Goal: Information Seeking & Learning: Find specific fact

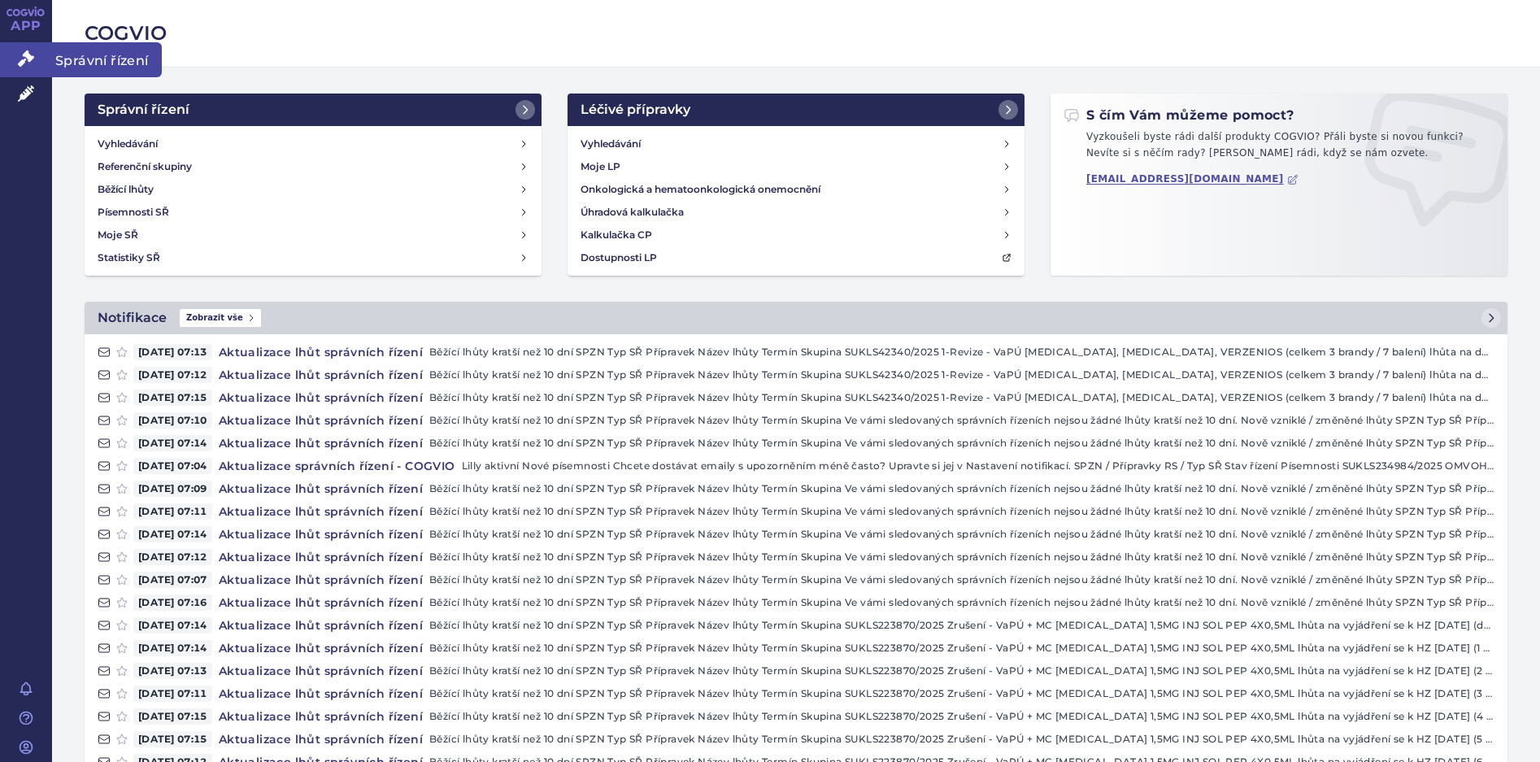
click at [32, 53] on icon at bounding box center [26, 58] width 16 height 16
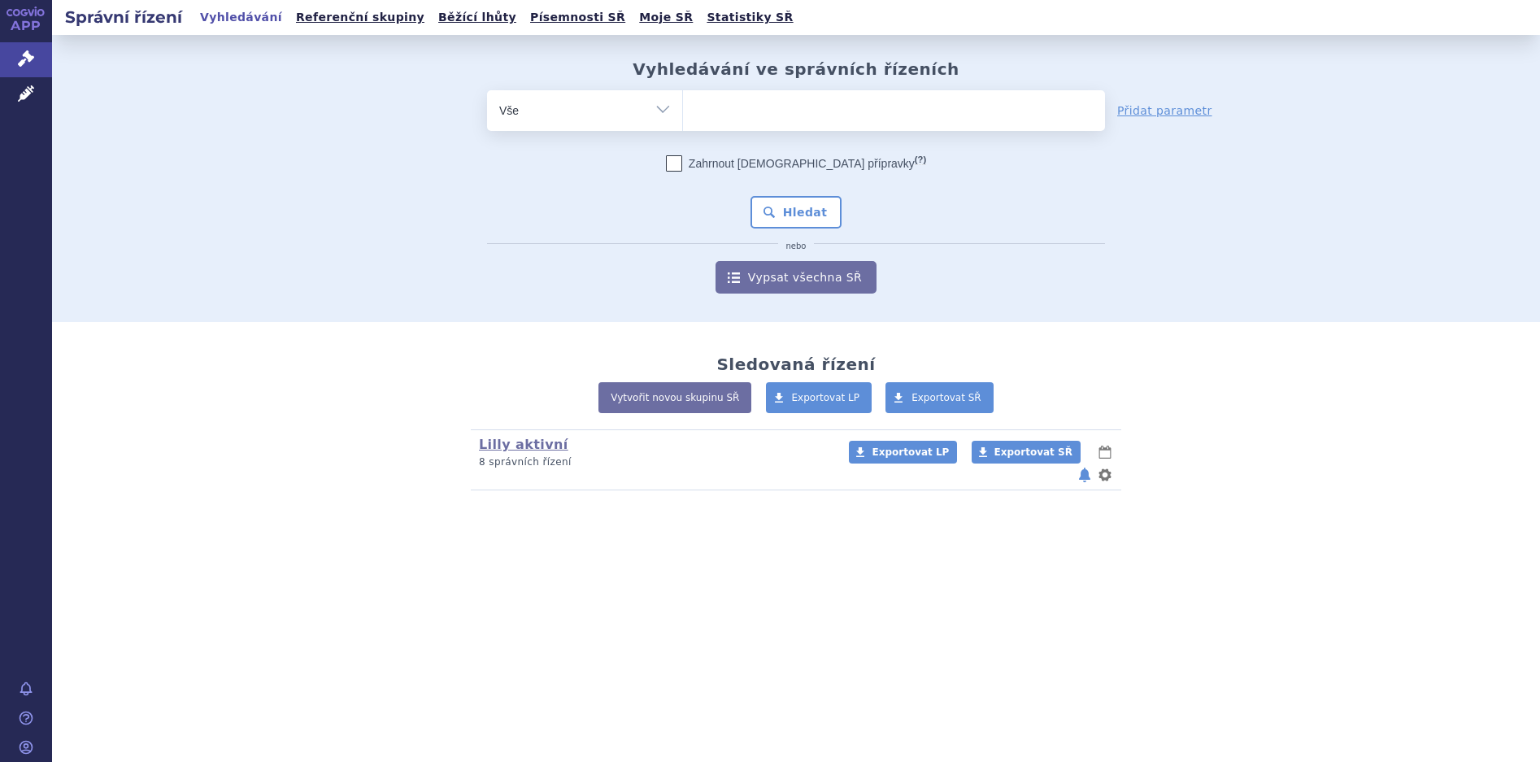
click at [868, 105] on ul at bounding box center [894, 107] width 422 height 34
click at [683, 105] on select at bounding box center [682, 109] width 1 height 41
type input "sk"
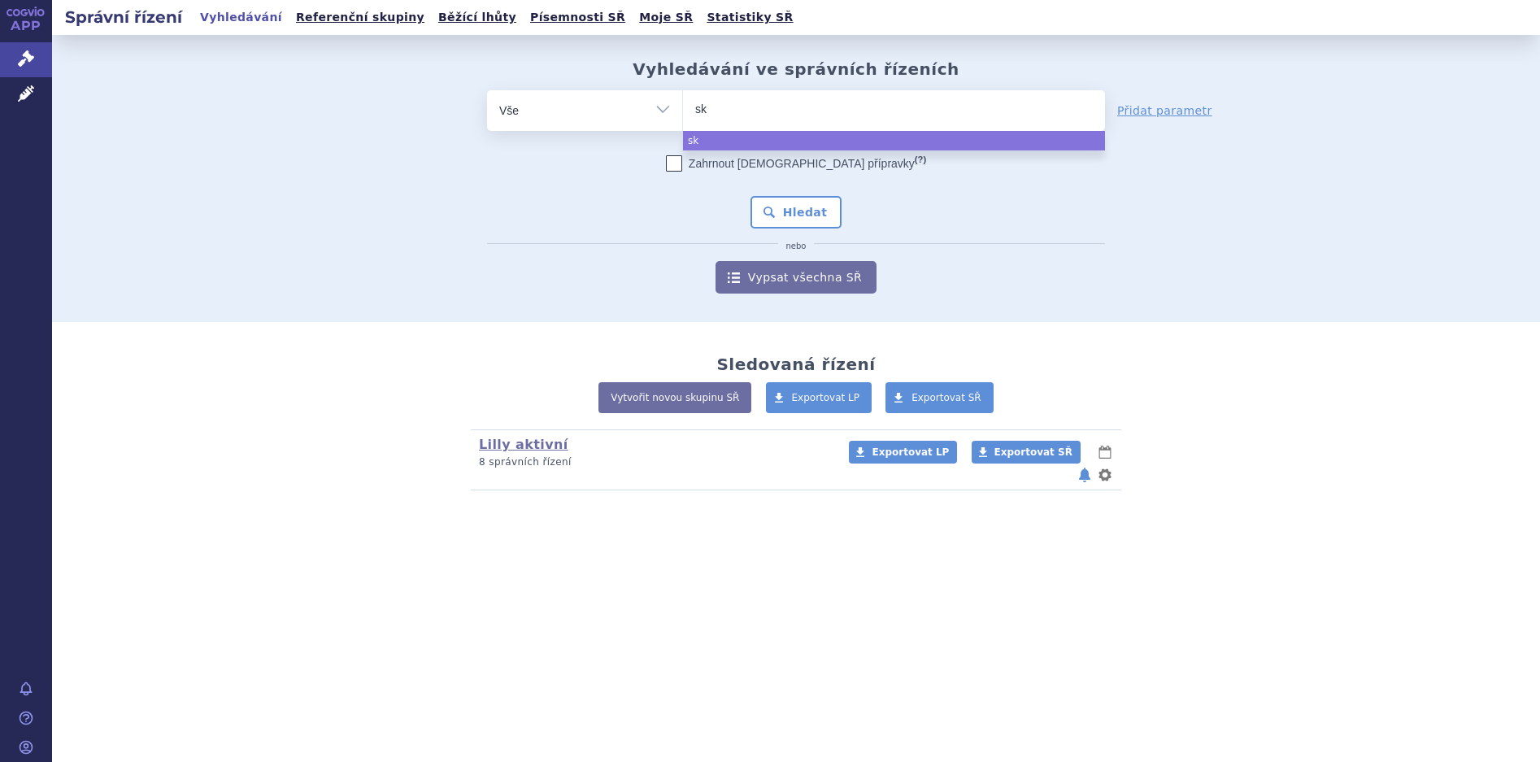
type input "sky"
type input "skyr"
type input "skyri"
type input "skyriz"
type input "skyrizi"
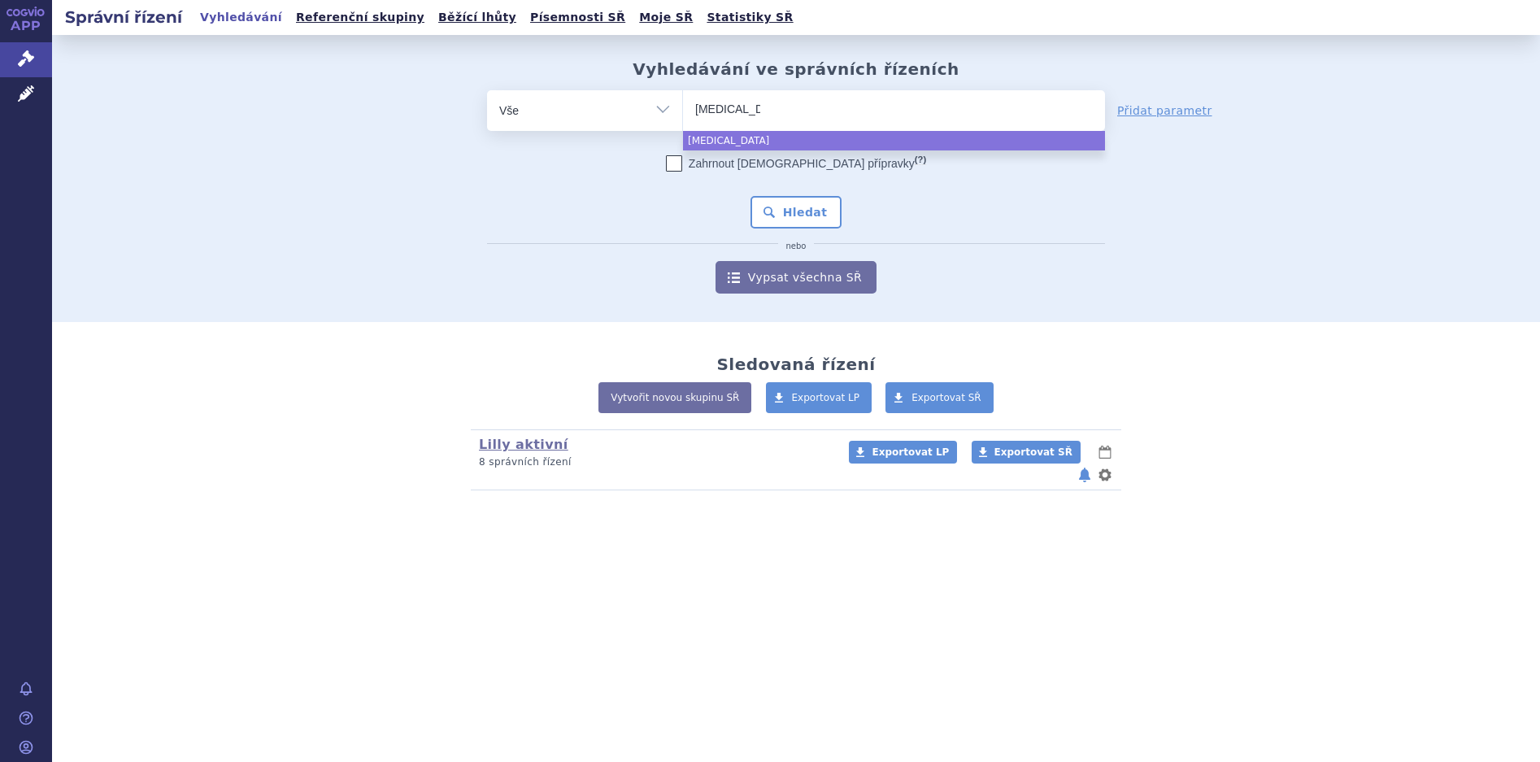
select select "skyrizi"
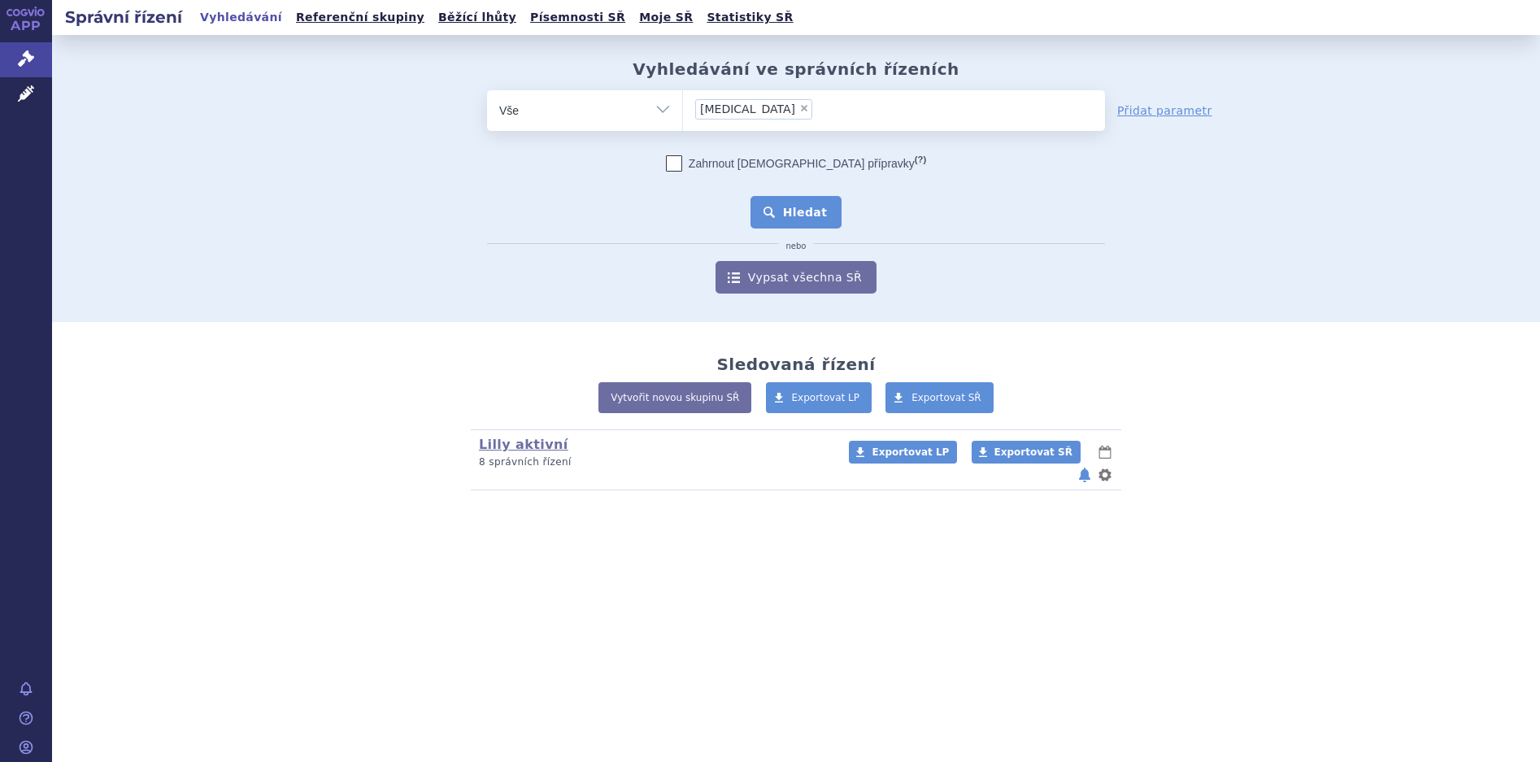
click at [779, 208] on button "Hledat" at bounding box center [797, 212] width 92 height 33
